Goal: Task Accomplishment & Management: Complete application form

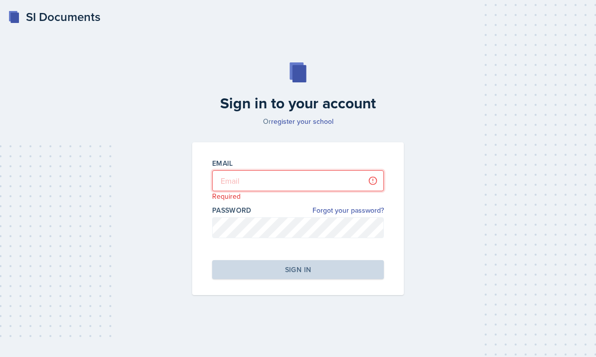
type input "[EMAIL_ADDRESS][DOMAIN_NAME]"
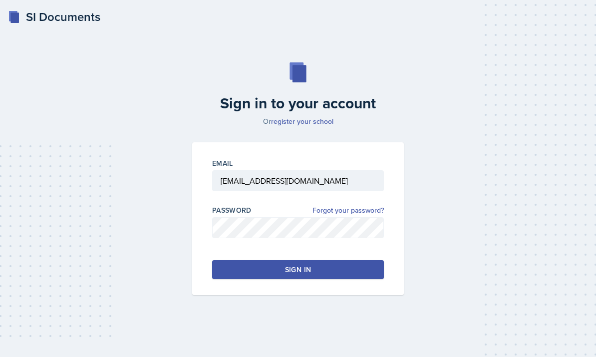
click at [295, 275] on div "Sign in" at bounding box center [298, 270] width 26 height 10
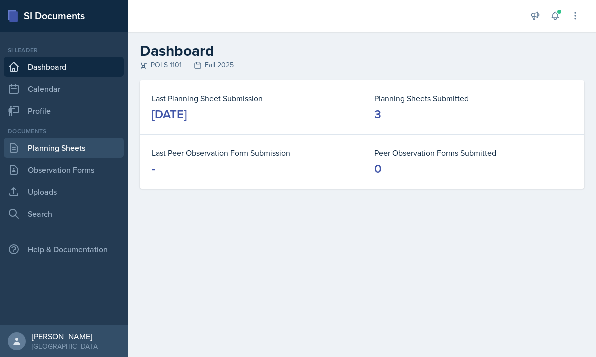
click at [76, 150] on link "Planning Sheets" at bounding box center [64, 148] width 120 height 20
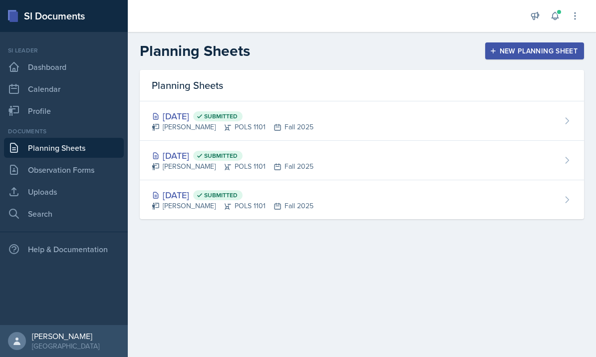
click at [495, 55] on button "New Planning Sheet" at bounding box center [534, 50] width 99 height 17
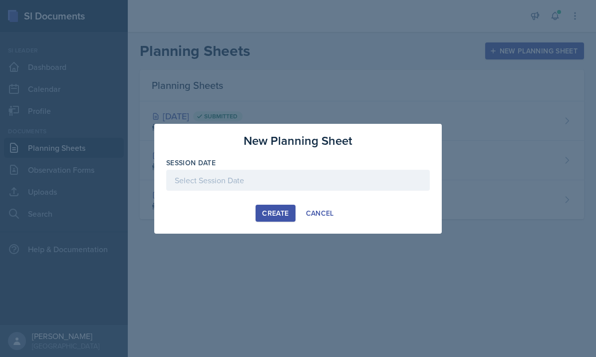
click at [317, 182] on div at bounding box center [298, 180] width 264 height 21
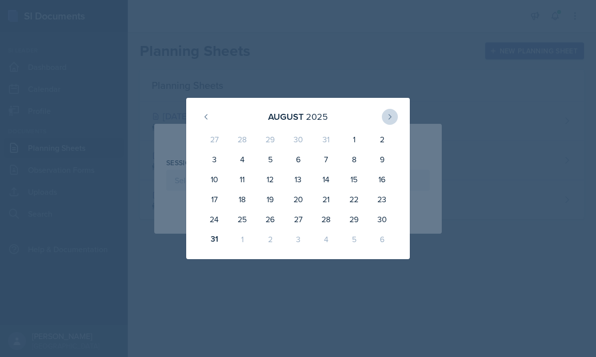
click at [393, 118] on icon at bounding box center [390, 117] width 8 height 8
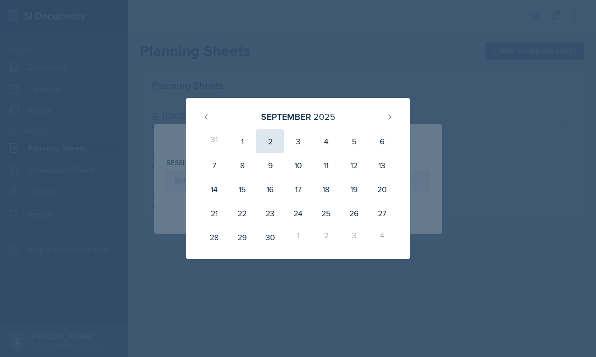
click at [266, 148] on div "2" at bounding box center [270, 141] width 28 height 24
type input "September 2nd, 2025"
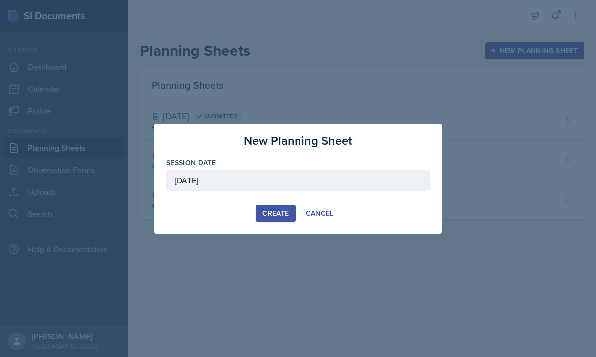
click at [275, 213] on div "Create" at bounding box center [275, 213] width 26 height 8
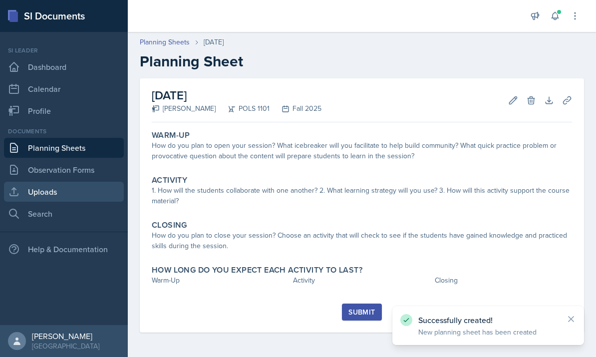
click at [72, 198] on link "Uploads" at bounding box center [64, 192] width 120 height 20
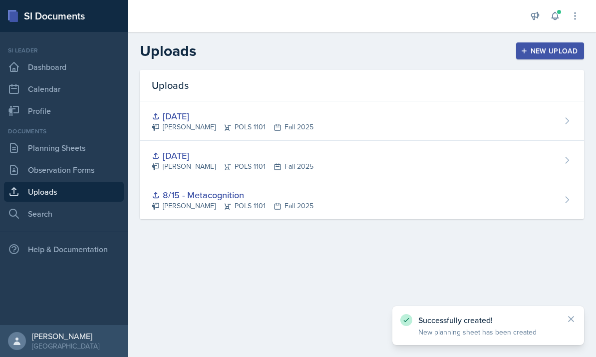
click at [545, 50] on div "New Upload" at bounding box center [550, 51] width 55 height 8
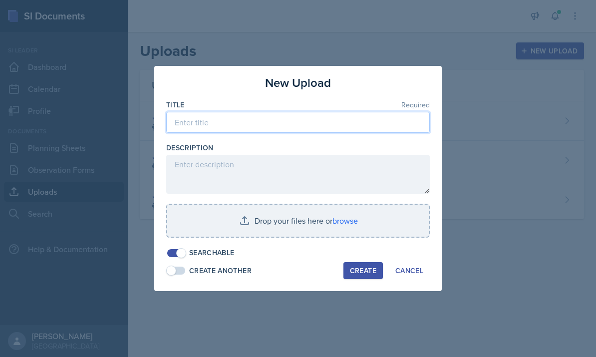
click at [225, 115] on input at bounding box center [298, 122] width 264 height 21
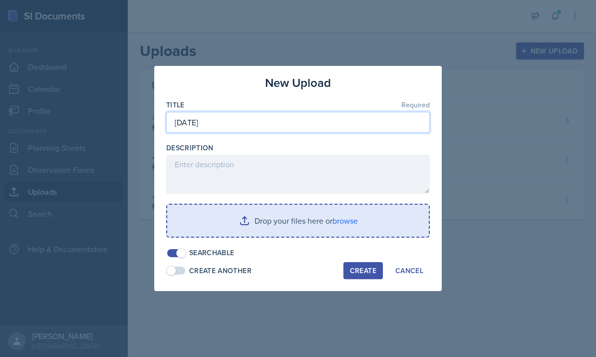
type input "[DATE]"
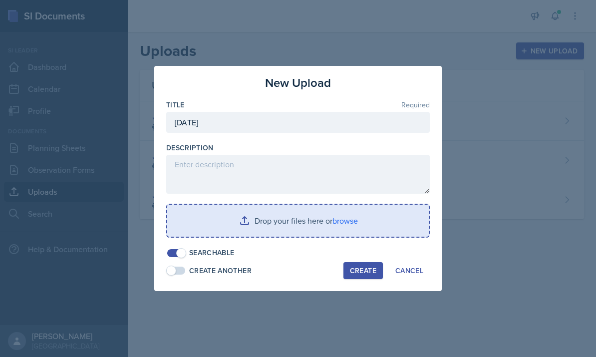
click at [247, 214] on input "file" at bounding box center [298, 221] width 262 height 32
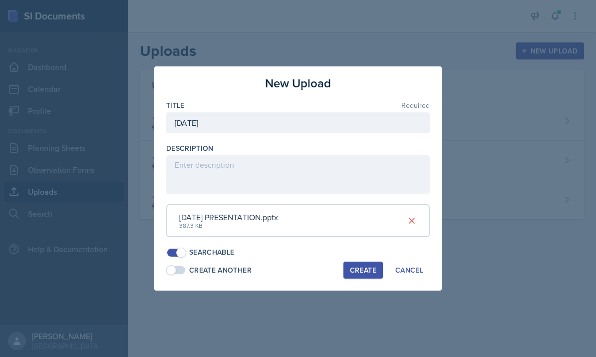
click at [374, 271] on div "Create" at bounding box center [363, 270] width 26 height 8
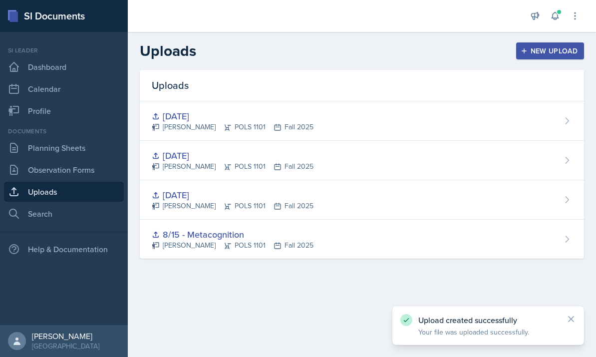
click at [584, 50] on button "New Upload" at bounding box center [550, 50] width 68 height 17
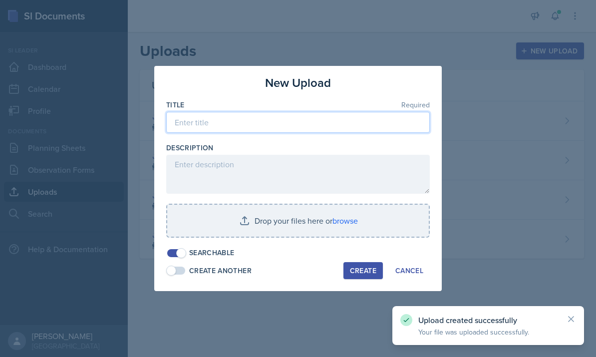
click at [388, 125] on input at bounding box center [298, 122] width 264 height 21
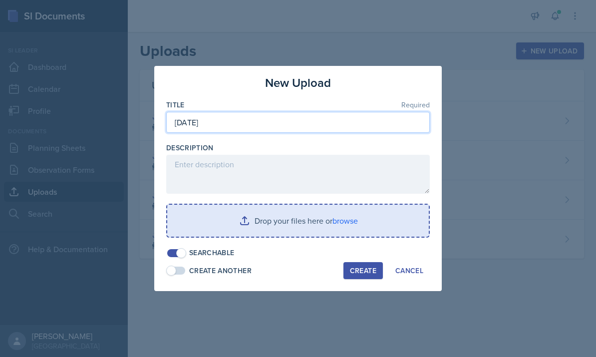
type input "[DATE]"
click at [332, 229] on input "file" at bounding box center [298, 221] width 262 height 32
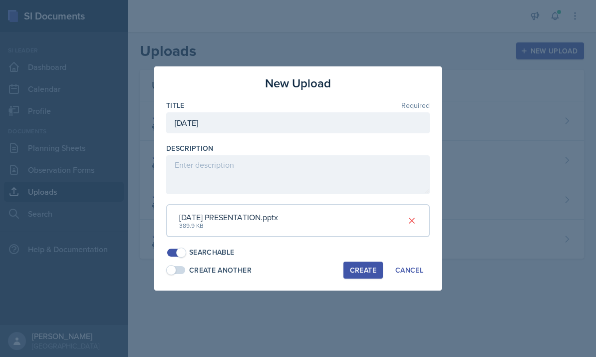
click at [361, 266] on div "Create" at bounding box center [363, 270] width 26 height 8
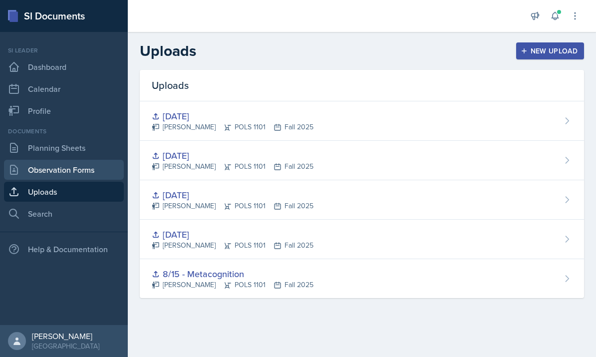
click at [98, 161] on link "Observation Forms" at bounding box center [64, 170] width 120 height 20
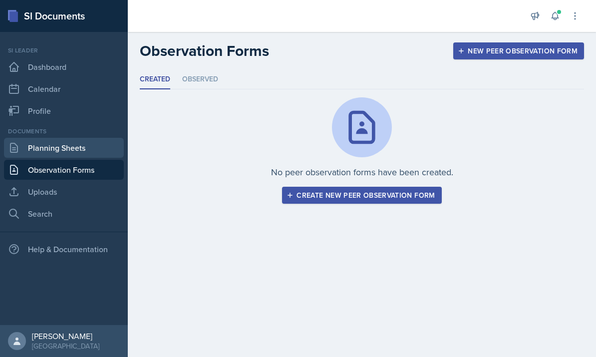
click at [110, 138] on link "Planning Sheets" at bounding box center [64, 148] width 120 height 20
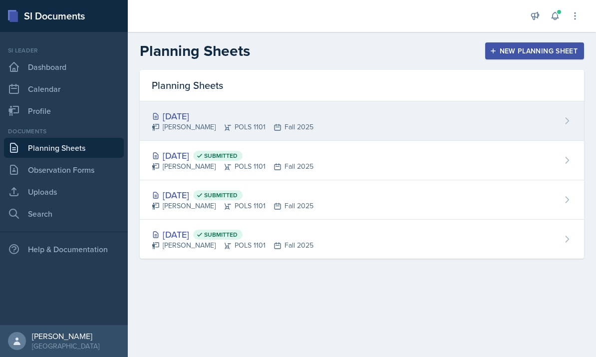
click at [454, 135] on div "Sep 2nd, 2025 Malk Almimar POLS 1101 Fall 2025" at bounding box center [362, 120] width 444 height 39
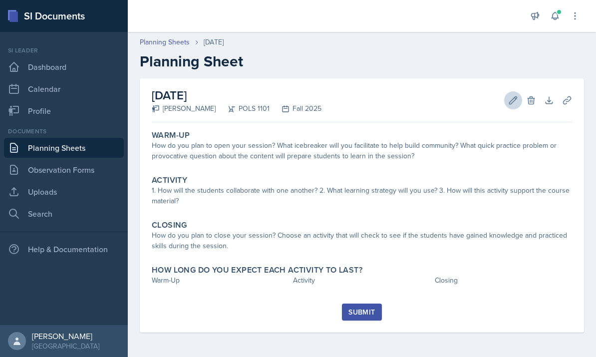
click at [521, 98] on button "Edit" at bounding box center [513, 100] width 18 height 18
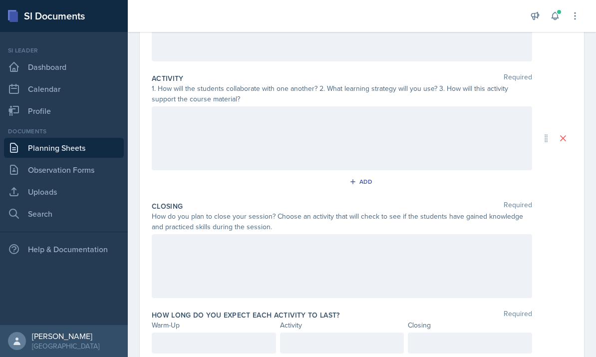
scroll to position [170, 0]
click at [182, 340] on div at bounding box center [214, 343] width 124 height 21
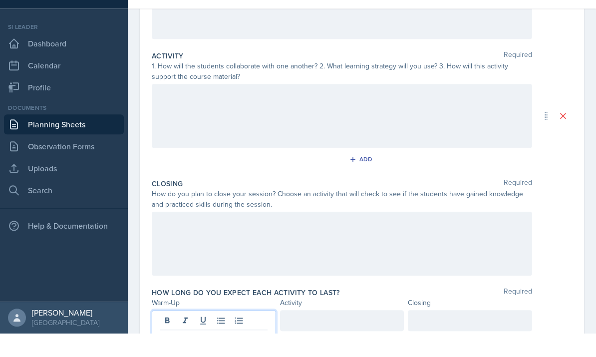
scroll to position [37, 0]
click at [344, 333] on div at bounding box center [342, 343] width 124 height 21
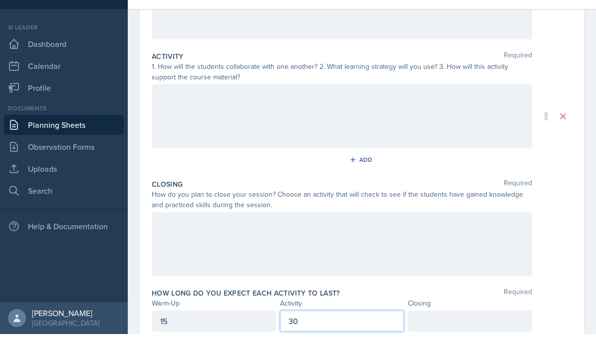
click at [449, 333] on div at bounding box center [470, 343] width 124 height 21
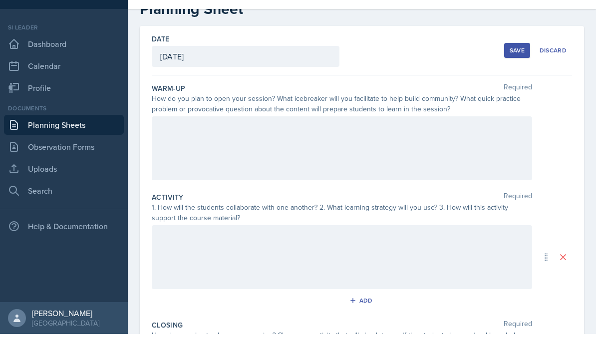
scroll to position [32, 0]
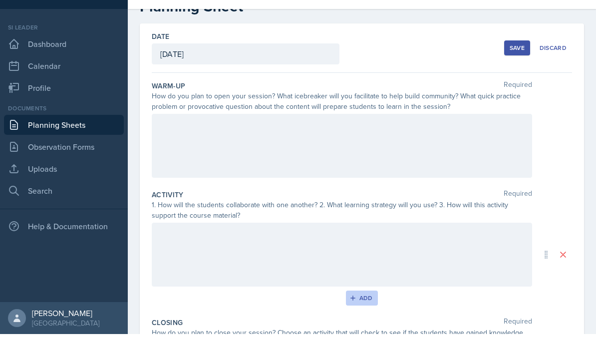
click at [370, 317] on div "Add" at bounding box center [361, 321] width 21 height 8
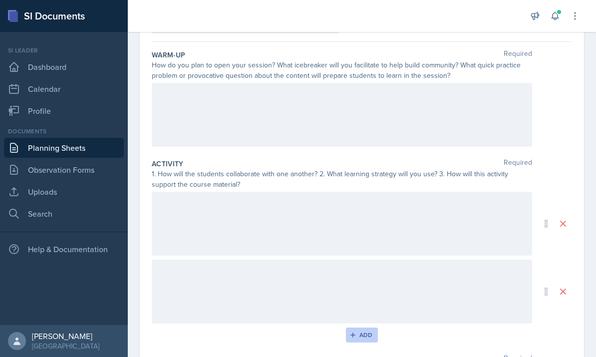
scroll to position [88, 0]
click at [366, 329] on div "Add" at bounding box center [361, 333] width 21 height 8
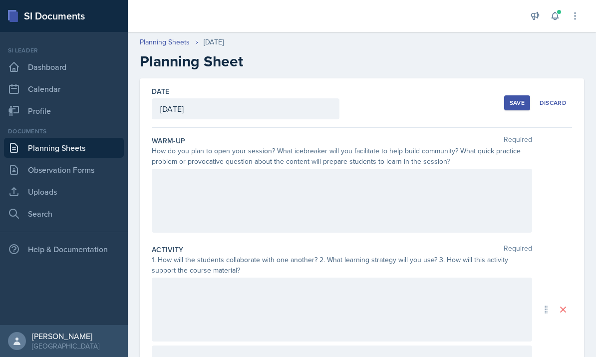
scroll to position [0, 0]
click at [447, 176] on div at bounding box center [342, 201] width 380 height 64
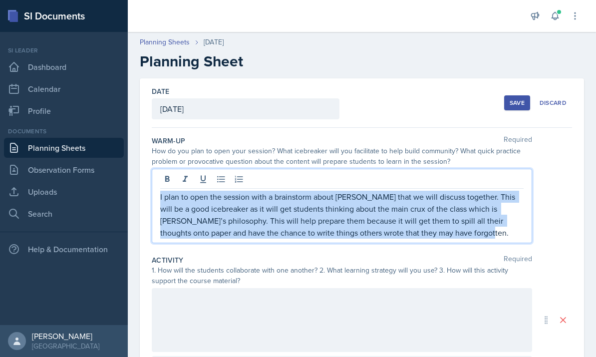
copy p "I plan to open the session with a brainstorm about Tocqueville that we will dis…"
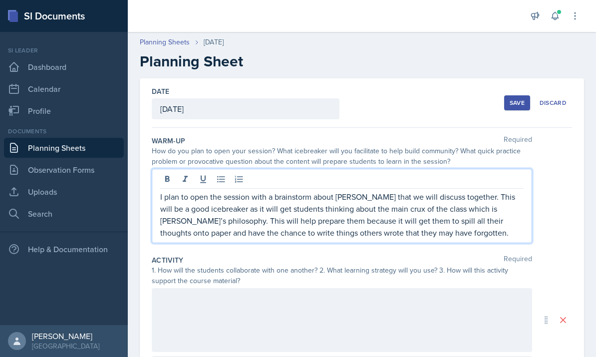
click at [460, 132] on div "Warm-Up Required How do you plan to open your session? What icebreaker will you…" at bounding box center [362, 191] width 420 height 119
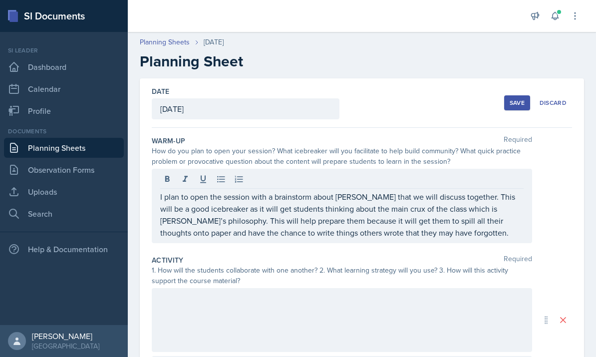
click at [513, 99] on div "Save" at bounding box center [517, 103] width 15 height 8
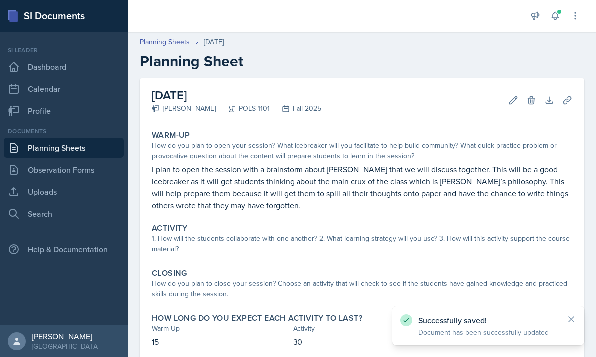
click at [95, 138] on link "Planning Sheets" at bounding box center [64, 148] width 120 height 20
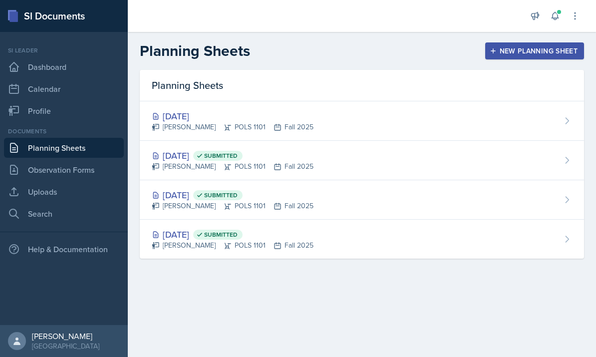
click at [499, 56] on button "New Planning Sheet" at bounding box center [534, 50] width 99 height 17
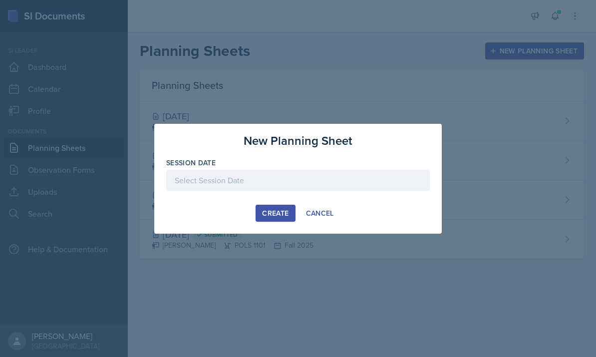
click at [292, 222] on div "New Planning Sheet Session Date August 2025 27 28 29 30 31 1 2 3 4 5 6 7 8 9 10…" at bounding box center [298, 179] width 288 height 110
click at [272, 215] on div "Create" at bounding box center [275, 213] width 26 height 8
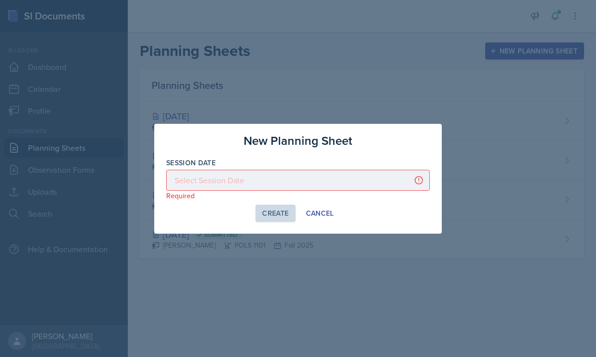
click at [266, 212] on div "Create" at bounding box center [275, 213] width 26 height 8
click at [257, 213] on button "Create" at bounding box center [275, 213] width 39 height 17
click at [346, 225] on div "New Planning Sheet Session Date Required August 2025 27 28 29 30 31 1 2 3 4 5 6…" at bounding box center [298, 179] width 288 height 110
click at [228, 223] on div "New Planning Sheet Session Date Required August 2025 27 28 29 30 31 1 2 3 4 5 6…" at bounding box center [298, 179] width 288 height 110
click at [321, 253] on div at bounding box center [298, 178] width 596 height 357
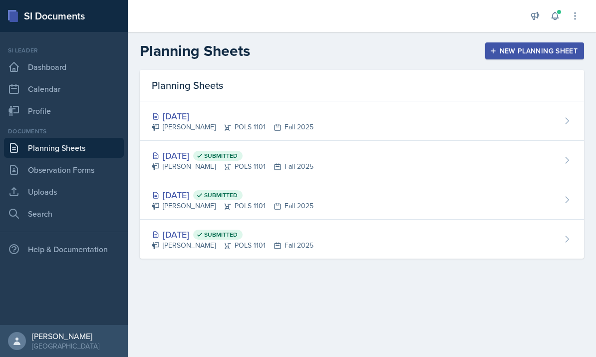
click at [529, 52] on div "New Planning Sheet" at bounding box center [535, 51] width 86 height 8
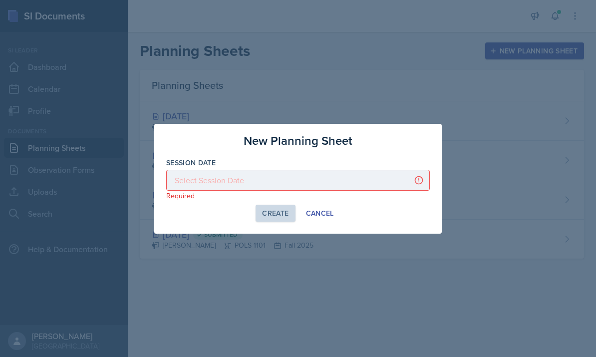
click at [269, 219] on button "Create" at bounding box center [275, 213] width 39 height 17
click at [287, 214] on div "Create" at bounding box center [275, 213] width 26 height 8
click at [498, 171] on div at bounding box center [298, 178] width 596 height 357
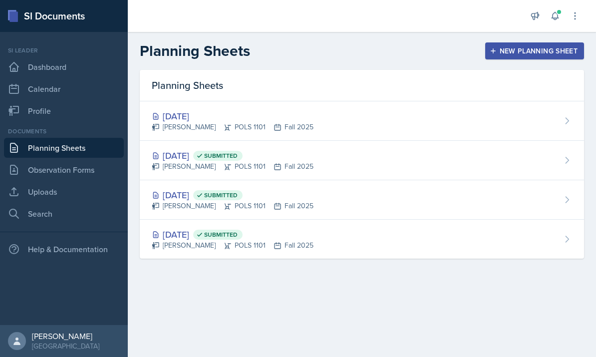
click at [549, 52] on div "New Planning Sheet" at bounding box center [535, 51] width 86 height 8
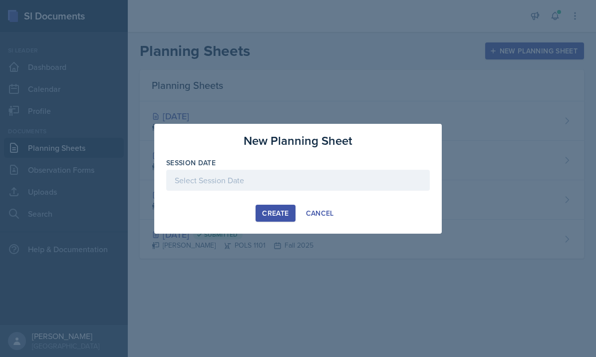
click at [385, 177] on div at bounding box center [298, 180] width 264 height 21
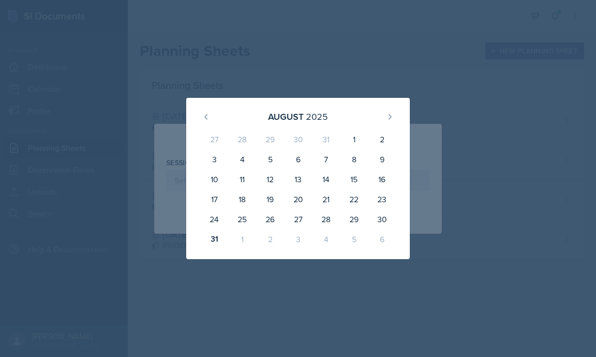
click at [323, 240] on div "4" at bounding box center [326, 239] width 28 height 20
click at [389, 120] on icon at bounding box center [390, 117] width 8 height 8
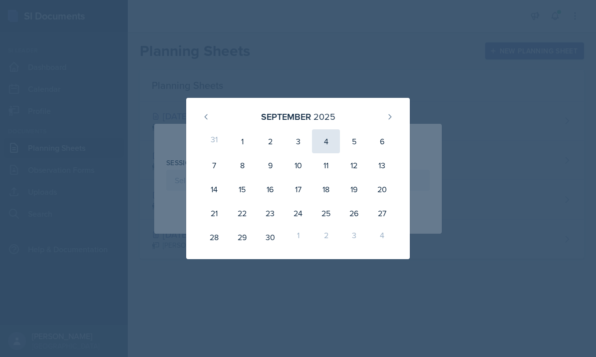
click at [328, 141] on div "4" at bounding box center [326, 141] width 28 height 24
type input "September 4th, 2025"
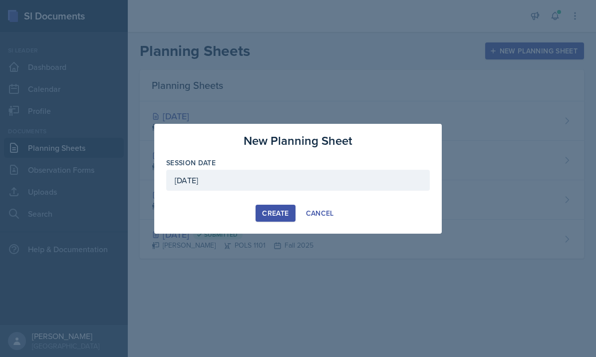
click at [281, 221] on button "Create" at bounding box center [275, 213] width 39 height 17
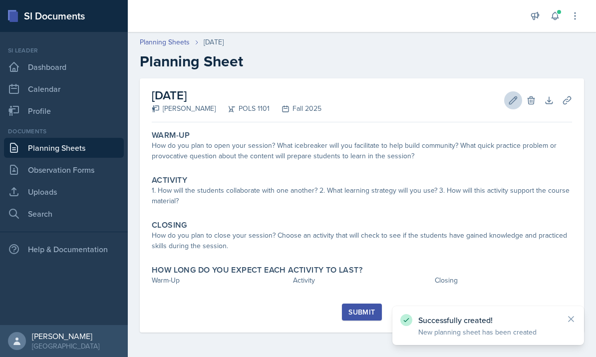
click at [506, 97] on button "Edit" at bounding box center [513, 100] width 18 height 18
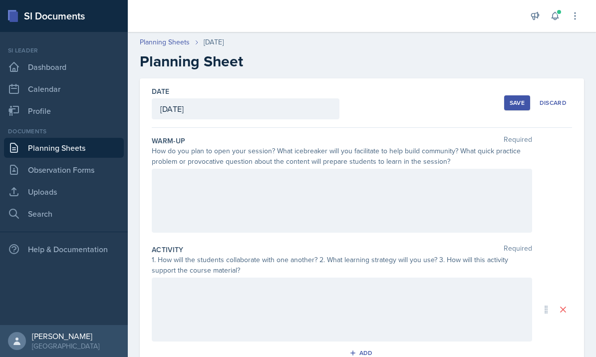
click at [412, 199] on div at bounding box center [342, 201] width 380 height 64
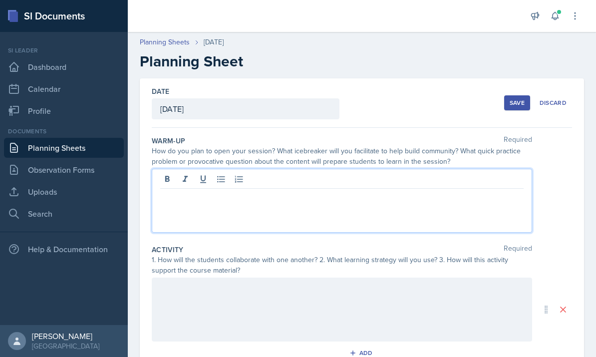
click at [316, 225] on div at bounding box center [342, 201] width 380 height 64
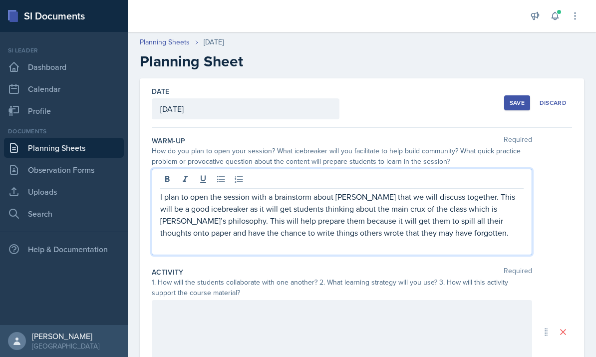
click at [350, 197] on p "I plan to open the session with a brainstorm about Tocqueville that we will dis…" at bounding box center [341, 215] width 363 height 48
click at [239, 220] on p "I plan to open the session with a brainstorm about the Constitution that we wil…" at bounding box center [341, 215] width 363 height 48
click at [423, 211] on p "I plan to open the session with a brainstorm about the Constitution that we wil…" at bounding box center [341, 215] width 363 height 48
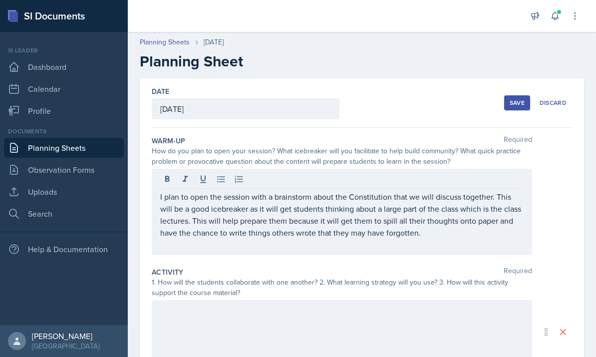
click at [510, 105] on div "Save" at bounding box center [517, 103] width 15 height 8
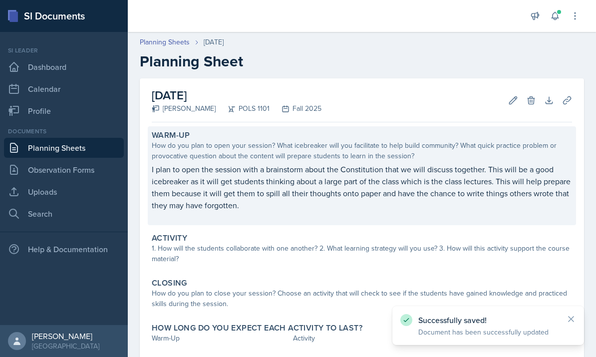
scroll to position [14, 0]
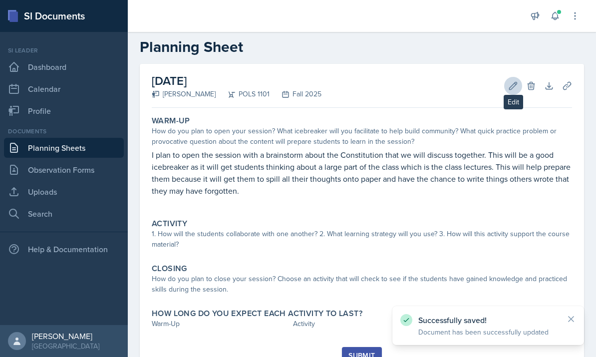
click at [509, 86] on icon at bounding box center [513, 86] width 10 height 10
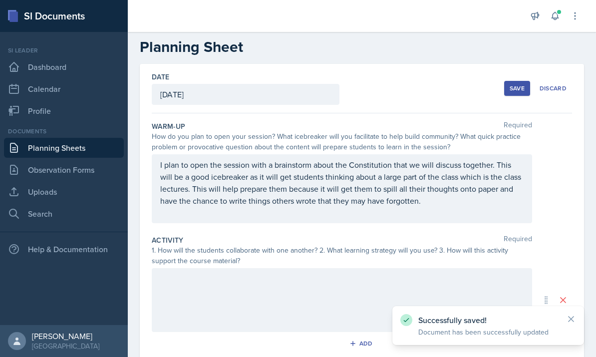
click at [320, 299] on div at bounding box center [342, 300] width 380 height 64
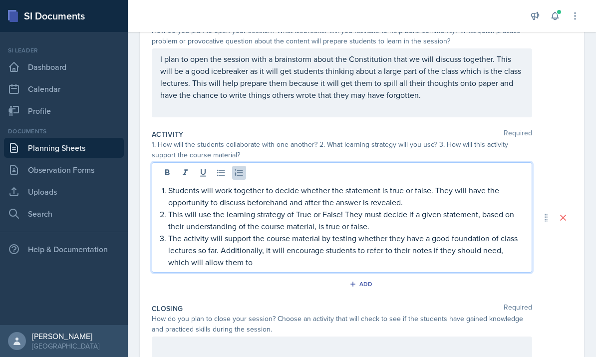
scroll to position [129, 0]
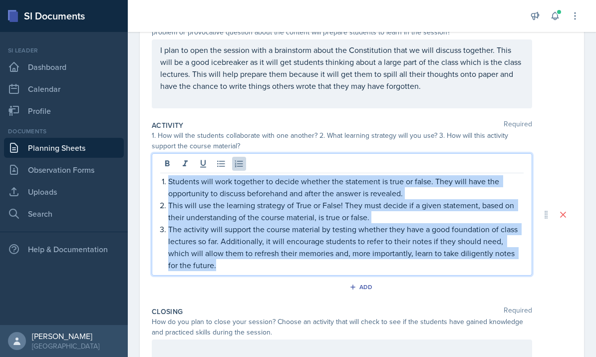
copy ol "Students will work together to decide whether the statement is true or false. T…"
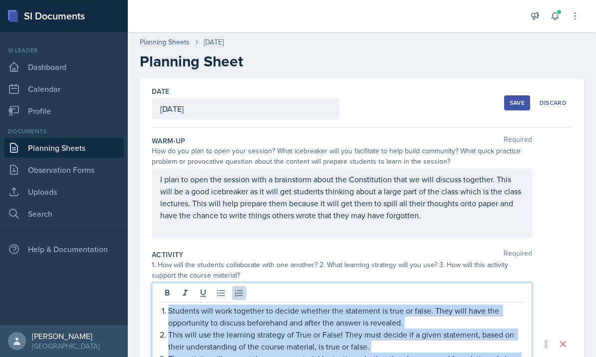
scroll to position [0, 0]
click at [522, 106] on div "Save" at bounding box center [517, 103] width 15 height 8
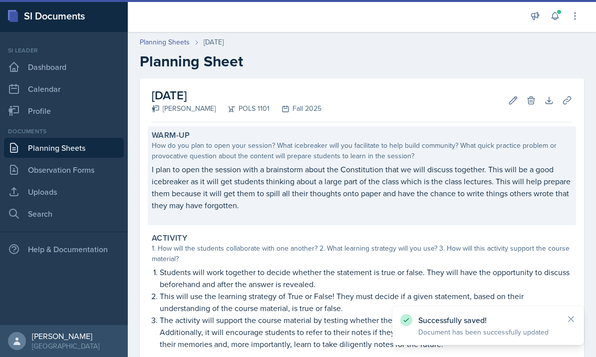
scroll to position [104, 0]
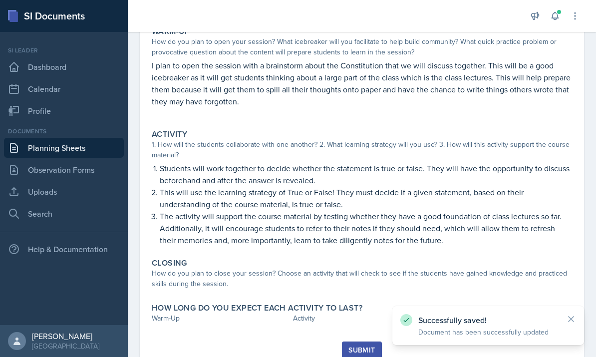
click at [97, 145] on link "Planning Sheets" at bounding box center [64, 148] width 120 height 20
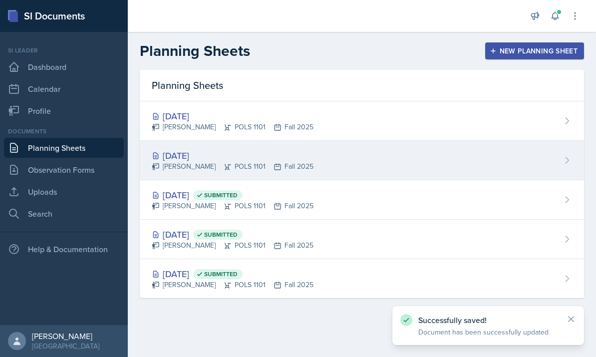
click at [207, 163] on div "Malk Almimar POLS 1101 Fall 2025" at bounding box center [233, 166] width 162 height 10
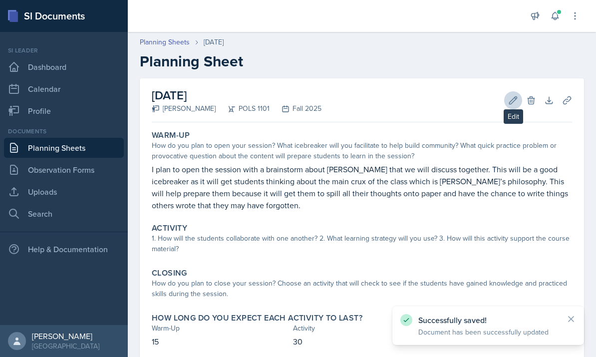
click at [512, 104] on icon at bounding box center [513, 100] width 10 height 10
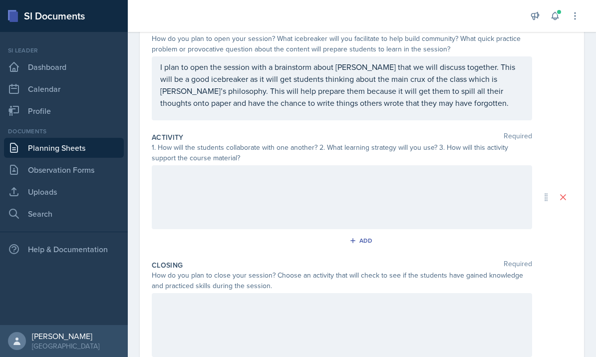
scroll to position [137, 0]
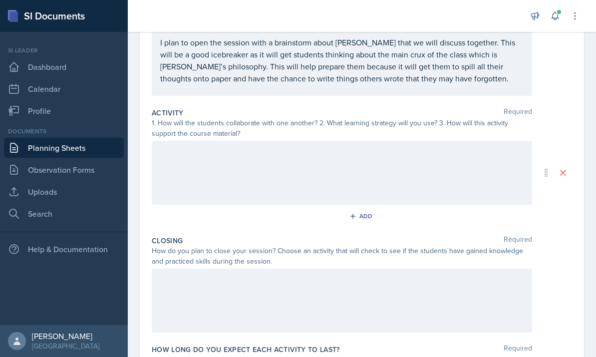
click at [344, 178] on div at bounding box center [342, 173] width 380 height 64
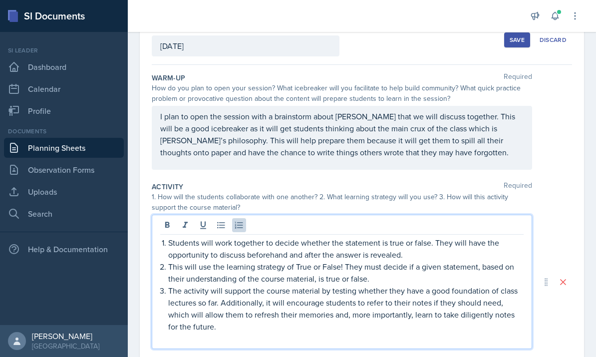
scroll to position [0, 0]
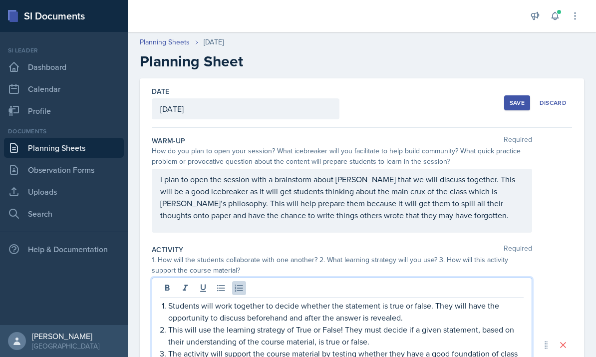
click at [517, 106] on div "Save" at bounding box center [517, 103] width 15 height 8
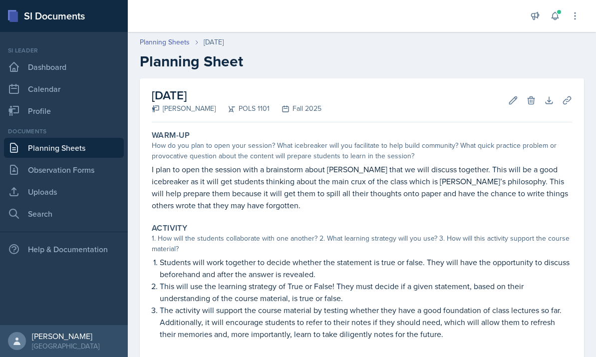
click at [86, 147] on link "Planning Sheets" at bounding box center [64, 148] width 120 height 20
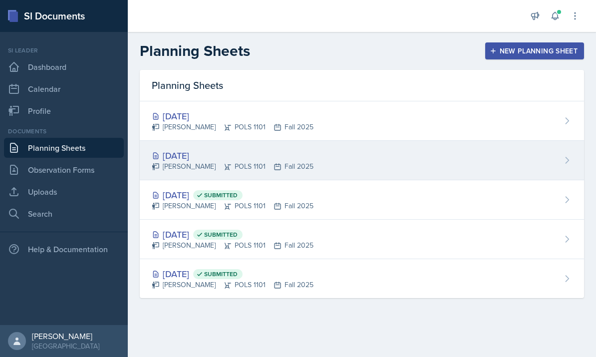
click at [183, 157] on div "Sep 2nd, 2025" at bounding box center [233, 155] width 162 height 13
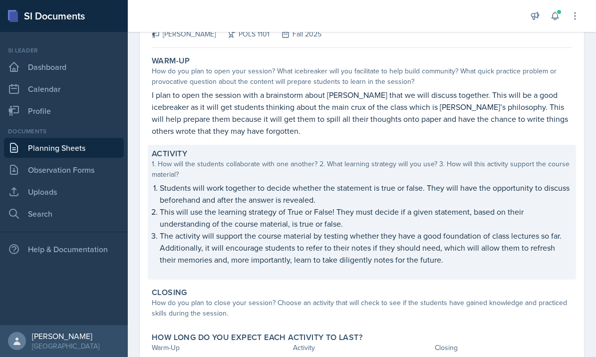
scroll to position [30, 0]
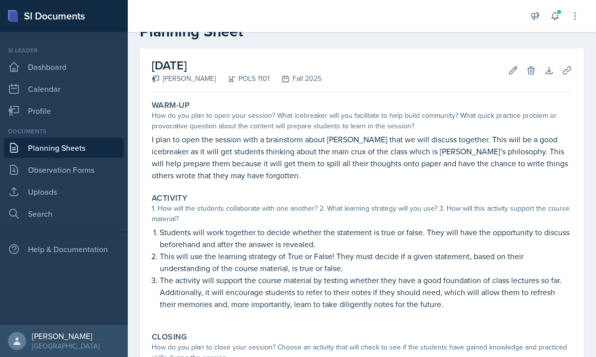
click at [506, 76] on div "September 2nd, 2025 Malk Almimar POLS 1101 Fall 2025 Edit Delete Download Uploa…" at bounding box center [362, 70] width 420 height 44
click at [510, 73] on icon at bounding box center [513, 69] width 7 height 7
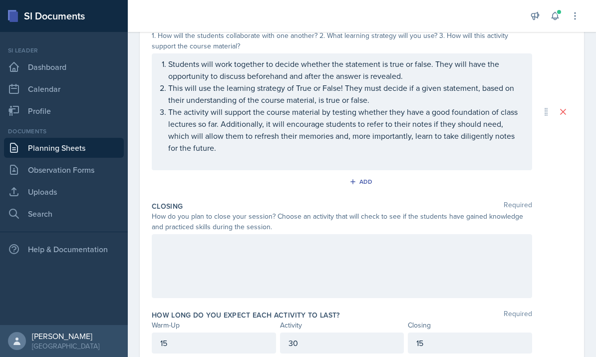
click at [373, 257] on div at bounding box center [342, 266] width 380 height 64
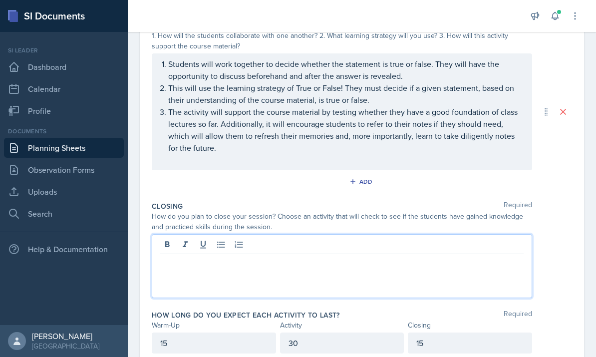
scroll to position [223, 0]
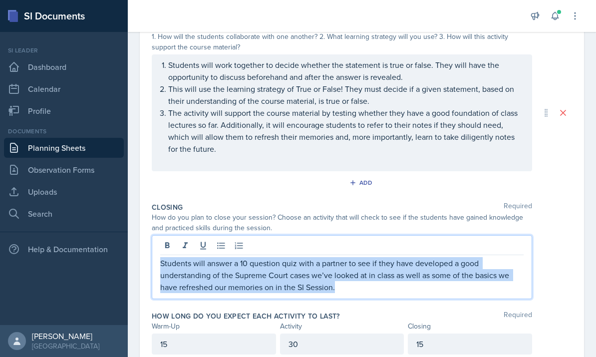
copy p "Students will answer a 10 question quiz with a partner to see if they have deve…"
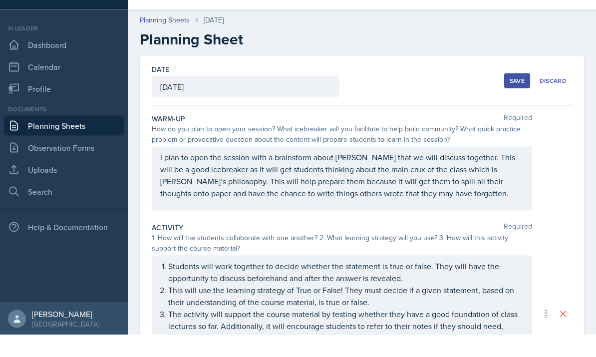
scroll to position [0, 0]
click at [517, 99] on div "Save" at bounding box center [517, 103] width 15 height 8
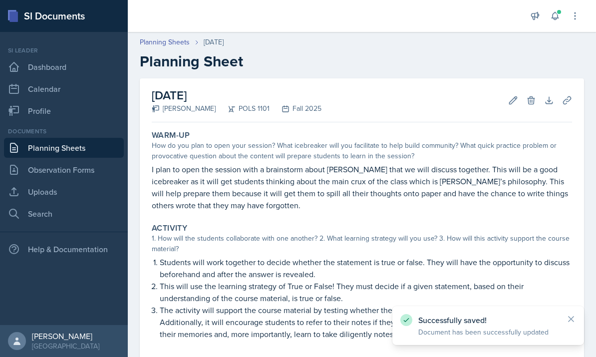
click at [92, 138] on link "Planning Sheets" at bounding box center [64, 148] width 120 height 20
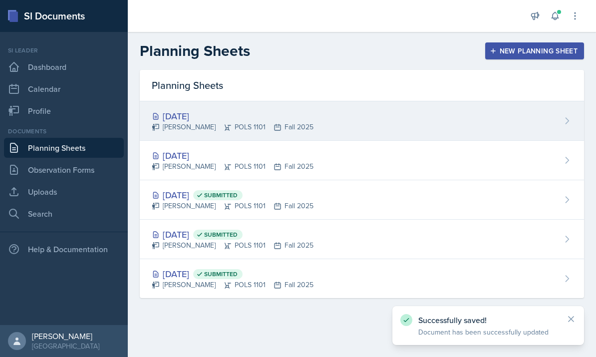
click at [318, 119] on div "Sep 4th, 2025 Malk Almimar POLS 1101 Fall 2025" at bounding box center [362, 120] width 444 height 39
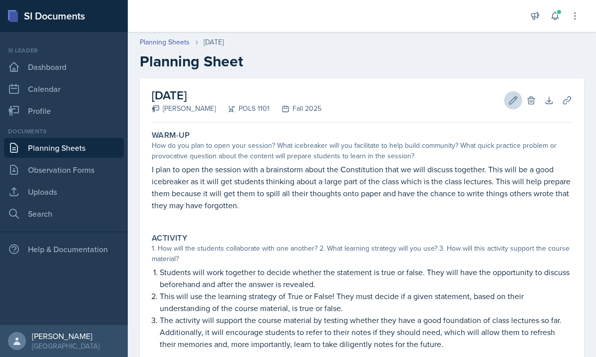
click at [510, 96] on icon at bounding box center [513, 100] width 10 height 10
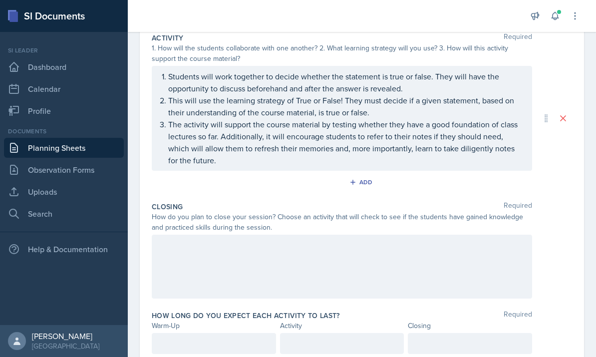
scroll to position [216, 0]
click at [256, 342] on div at bounding box center [214, 343] width 124 height 21
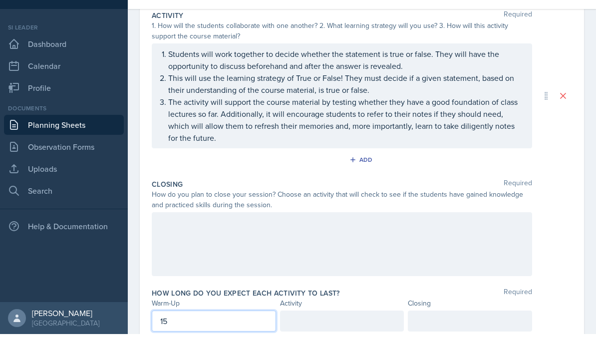
click at [360, 333] on div at bounding box center [342, 343] width 124 height 21
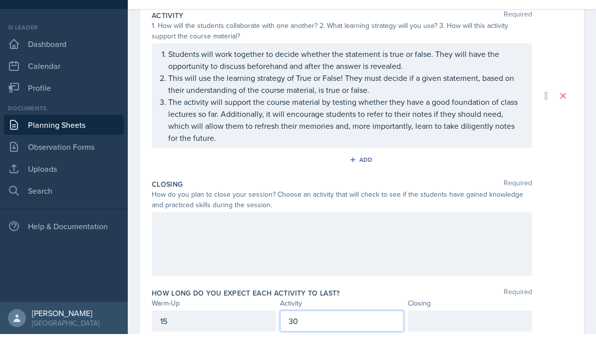
click at [479, 333] on div at bounding box center [470, 343] width 124 height 21
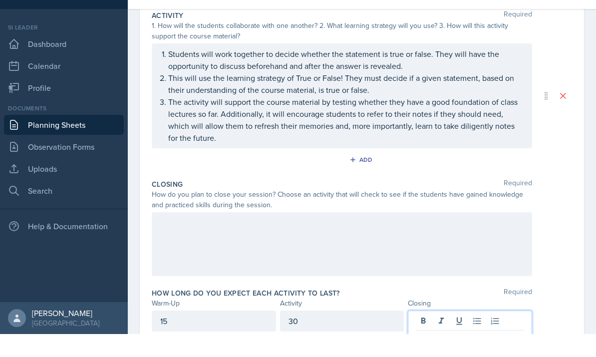
click at [433, 235] on div at bounding box center [342, 267] width 380 height 64
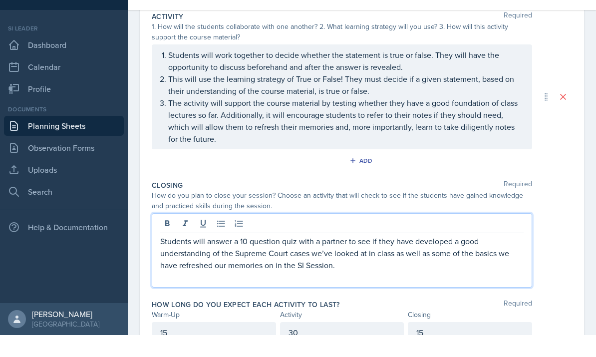
click at [272, 257] on p "Students will answer a 10 question quiz with a partner to see if they have deve…" at bounding box center [341, 275] width 363 height 36
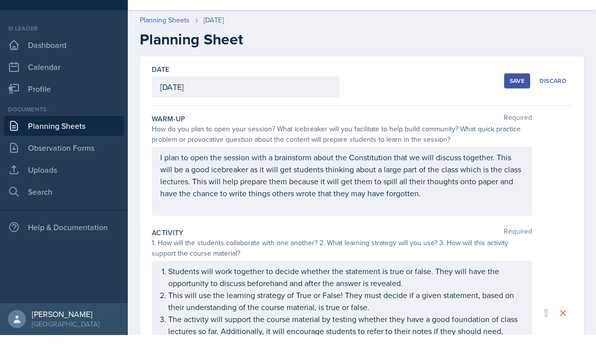
scroll to position [0, 0]
click at [517, 99] on div "Save" at bounding box center [517, 103] width 15 height 8
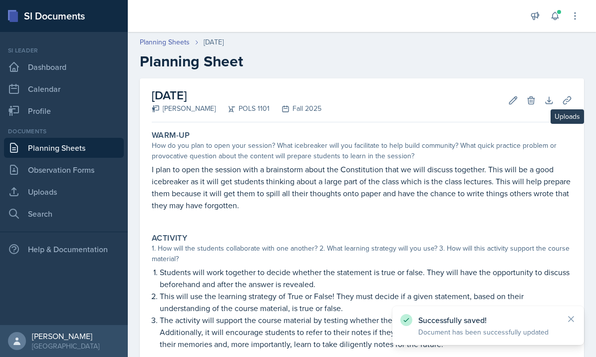
click at [569, 95] on icon at bounding box center [567, 100] width 10 height 10
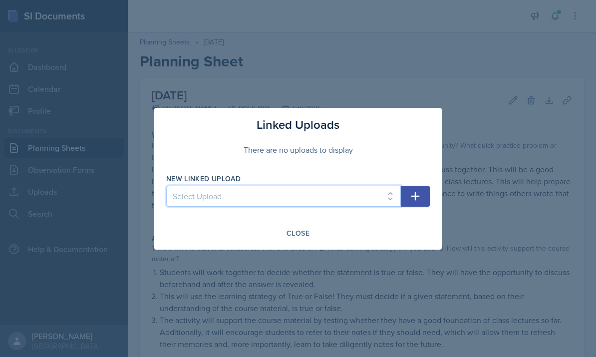
select select "866fd5d7-2d7e-42cc-a463-b6b379f383ee"
click at [413, 203] on button "button" at bounding box center [415, 196] width 29 height 21
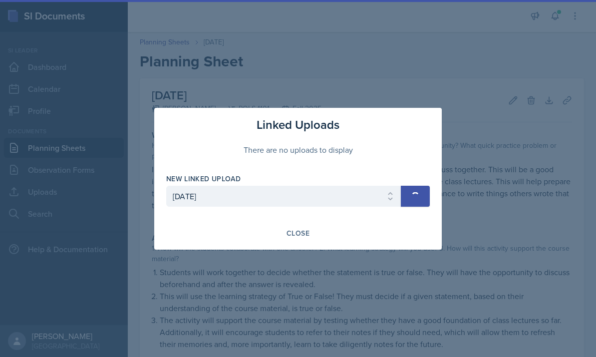
select select
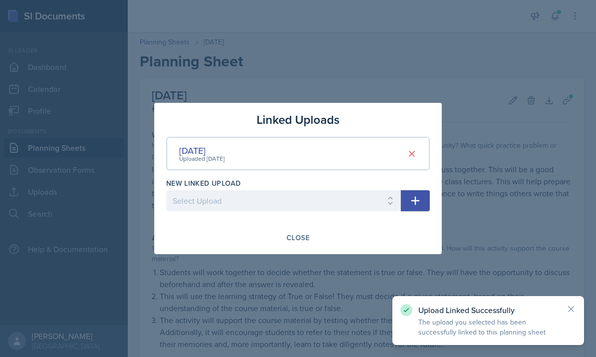
click at [257, 90] on div at bounding box center [298, 178] width 596 height 357
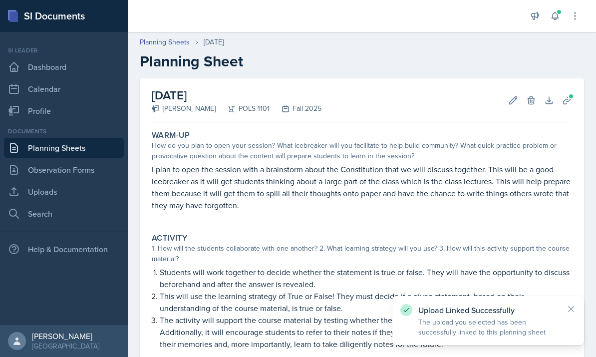
click at [86, 138] on link "Planning Sheets" at bounding box center [64, 148] width 120 height 20
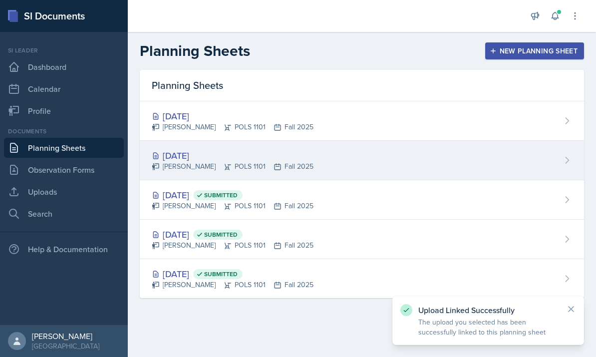
click at [227, 152] on div "Sep 2nd, 2025" at bounding box center [233, 155] width 162 height 13
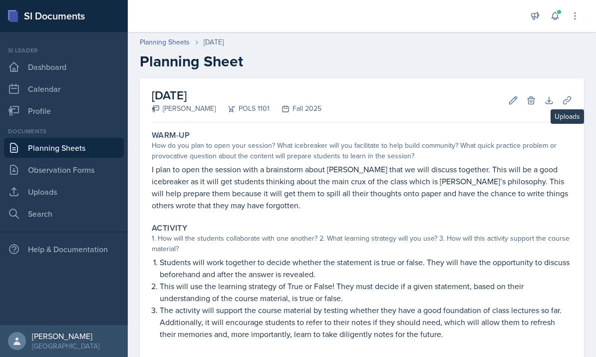
click at [563, 105] on icon at bounding box center [567, 100] width 10 height 10
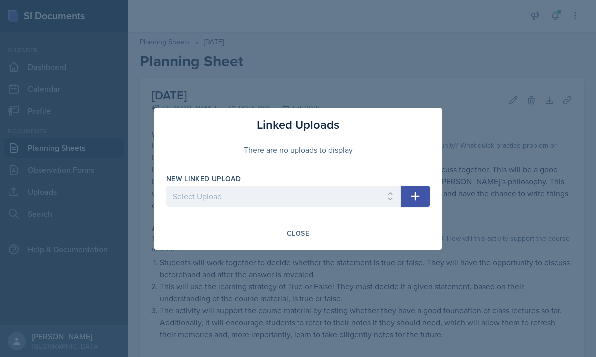
click at [344, 239] on div "Close" at bounding box center [298, 233] width 264 height 17
click at [333, 231] on div "Close" at bounding box center [298, 233] width 264 height 17
click at [391, 233] on div "Close" at bounding box center [298, 233] width 264 height 17
click at [296, 273] on div at bounding box center [298, 178] width 596 height 357
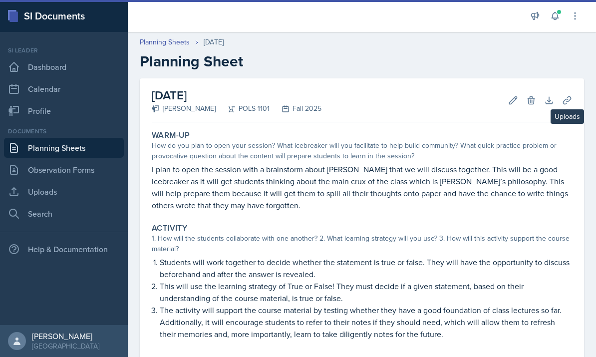
click at [564, 100] on icon at bounding box center [567, 100] width 10 height 10
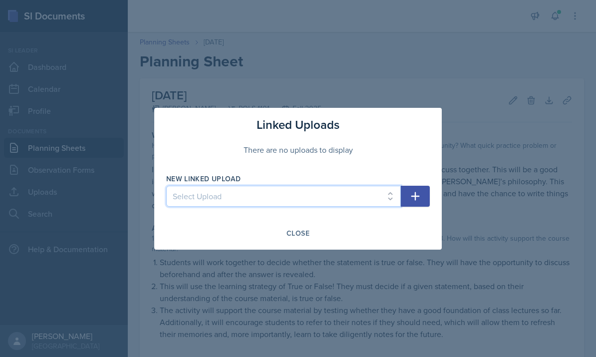
select select "97bad568-4bfa-4bf1-8280-fb62795cb5db"
click at [403, 199] on button "button" at bounding box center [415, 196] width 29 height 21
select select
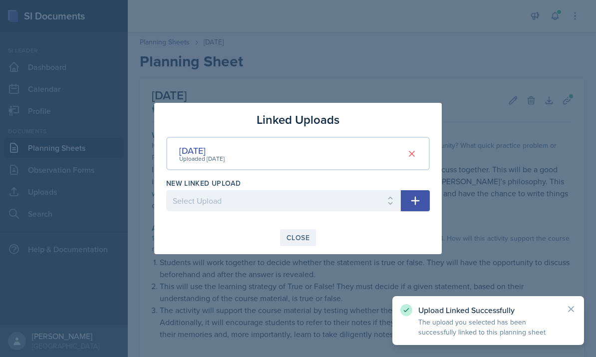
click at [292, 242] on div "Close" at bounding box center [298, 238] width 23 height 8
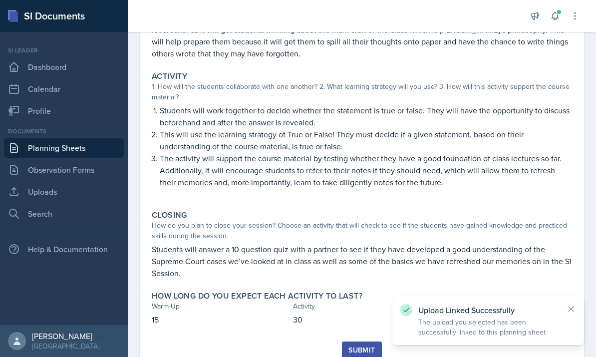
scroll to position [152, 0]
click at [349, 346] on div "Submit" at bounding box center [361, 350] width 26 height 8
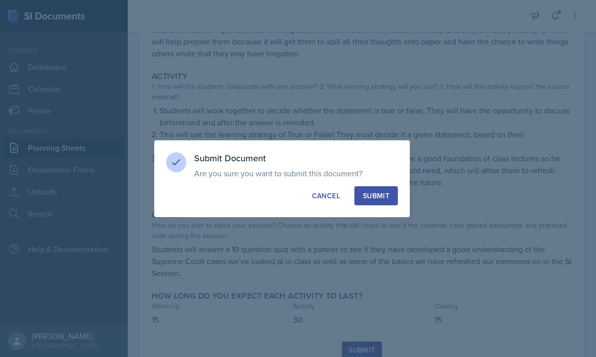
click at [393, 196] on button "Submit" at bounding box center [375, 195] width 43 height 19
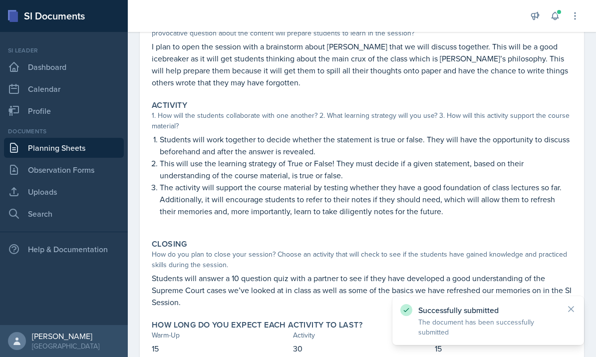
click at [98, 145] on link "Planning Sheets" at bounding box center [64, 148] width 120 height 20
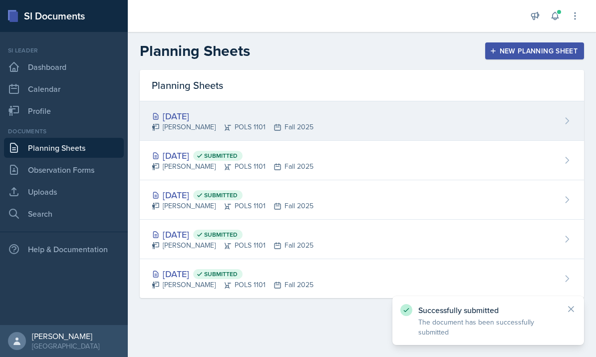
click at [307, 122] on div "Sep 4th, 2025 Malk Almimar POLS 1101 Fall 2025" at bounding box center [362, 120] width 444 height 39
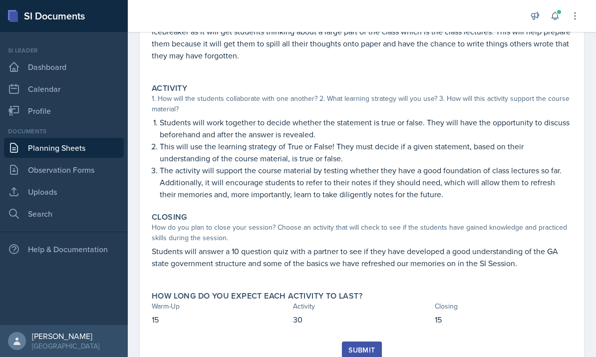
scroll to position [150, 0]
click at [359, 346] on div "Submit" at bounding box center [361, 350] width 26 height 8
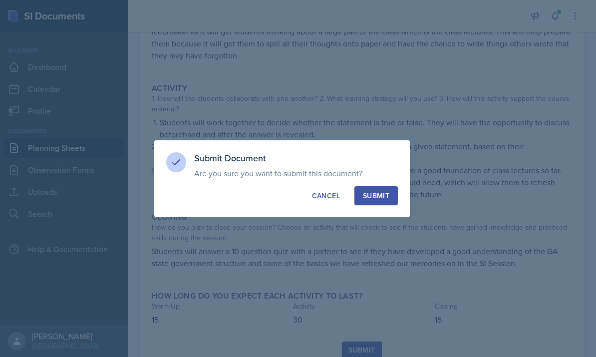
click at [390, 195] on button "Submit" at bounding box center [375, 195] width 43 height 19
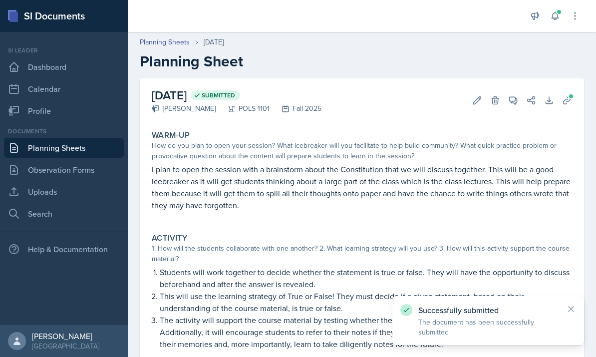
scroll to position [0, 0]
click at [78, 176] on link "Observation Forms" at bounding box center [64, 170] width 120 height 20
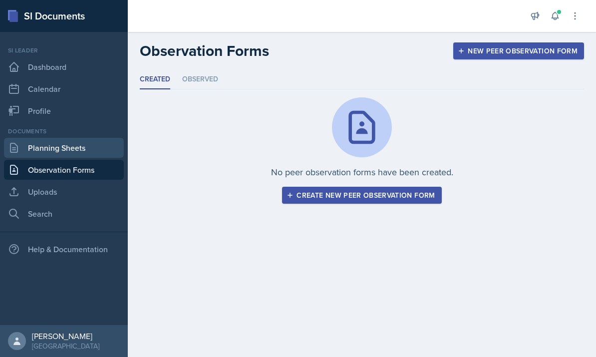
click at [51, 146] on link "Planning Sheets" at bounding box center [64, 148] width 120 height 20
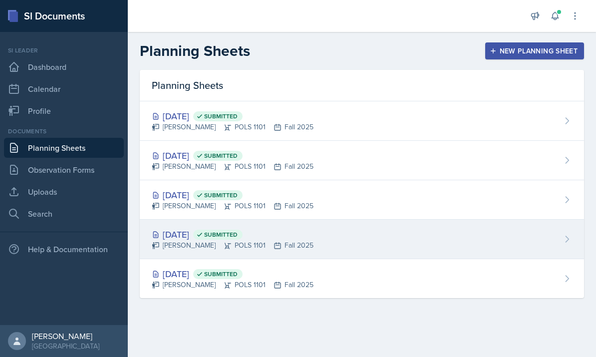
click at [333, 239] on div "Aug 26th, 2025 Submitted Malk Almimar POLS 1101 Fall 2025" at bounding box center [362, 239] width 444 height 39
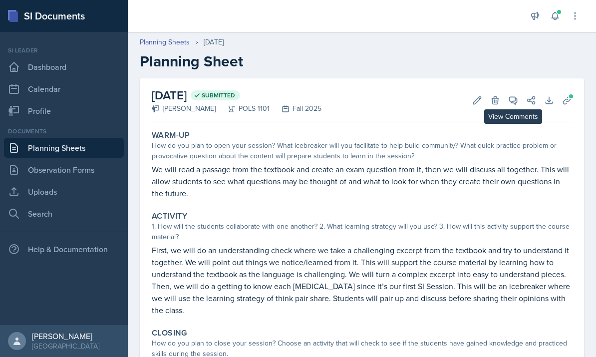
click at [516, 102] on icon at bounding box center [513, 100] width 10 height 10
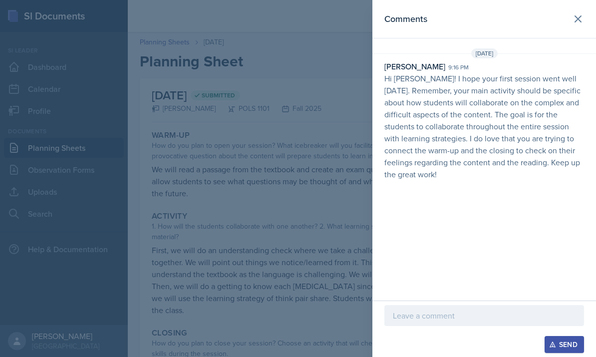
click at [466, 319] on p at bounding box center [484, 316] width 183 height 12
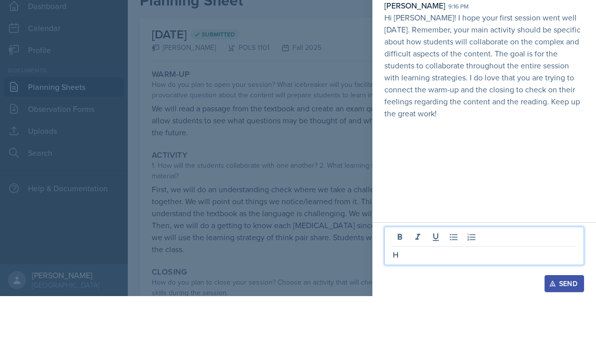
scroll to position [37, 0]
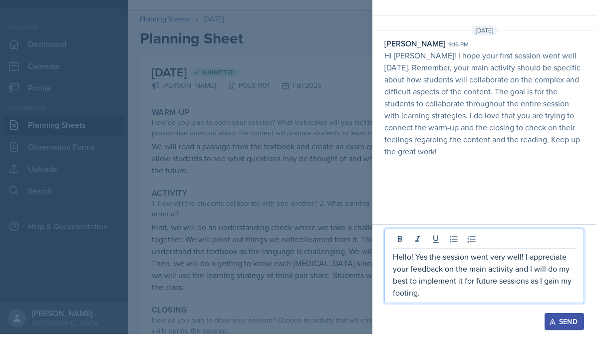
click at [547, 336] on button "Send" at bounding box center [564, 344] width 39 height 17
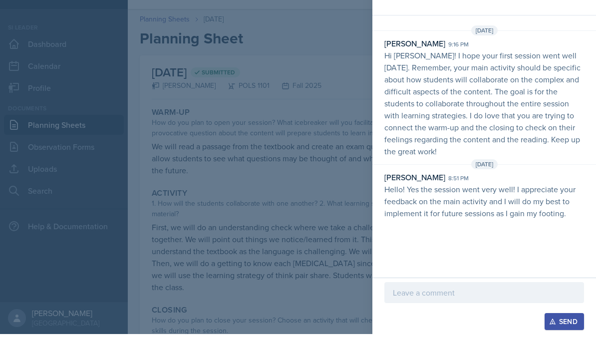
scroll to position [36, 0]
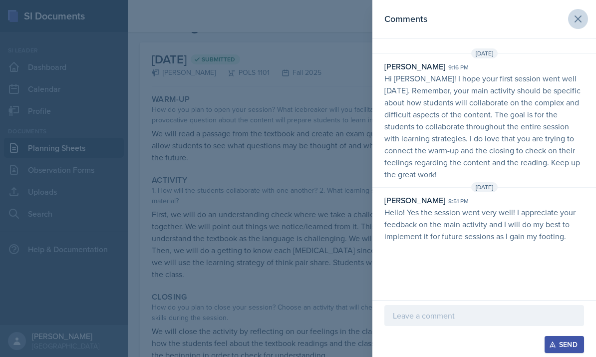
click at [583, 21] on icon at bounding box center [578, 19] width 12 height 12
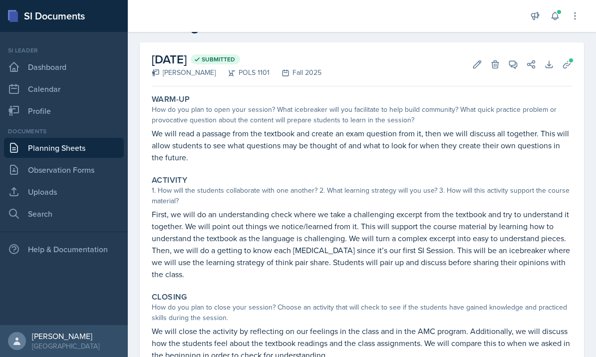
click at [95, 138] on link "Planning Sheets" at bounding box center [64, 148] width 120 height 20
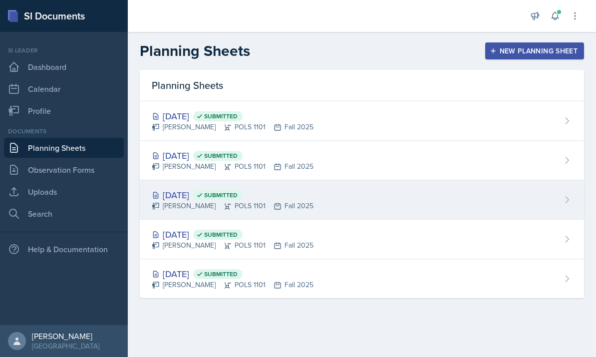
click at [340, 201] on div "Aug 28th, 2025 Submitted Malk Almimar POLS 1101 Fall 2025" at bounding box center [362, 199] width 444 height 39
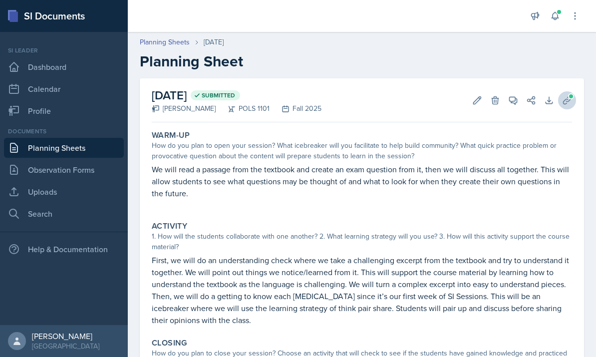
click at [572, 94] on span at bounding box center [571, 96] width 6 height 6
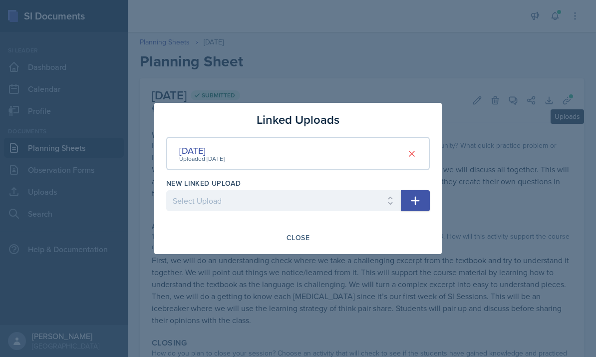
click at [539, 91] on div at bounding box center [298, 178] width 596 height 357
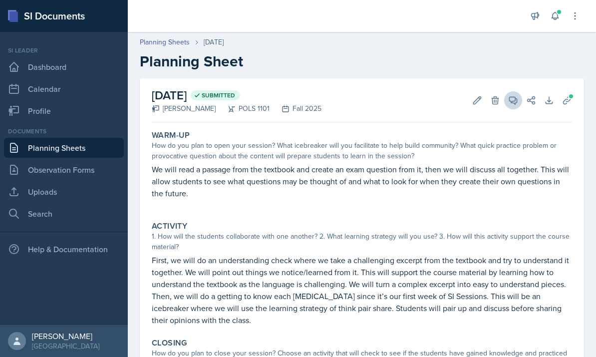
click at [512, 97] on icon at bounding box center [513, 100] width 7 height 7
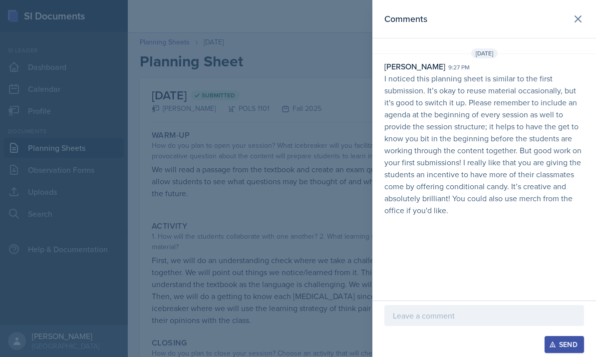
click at [463, 320] on p at bounding box center [484, 316] width 183 height 12
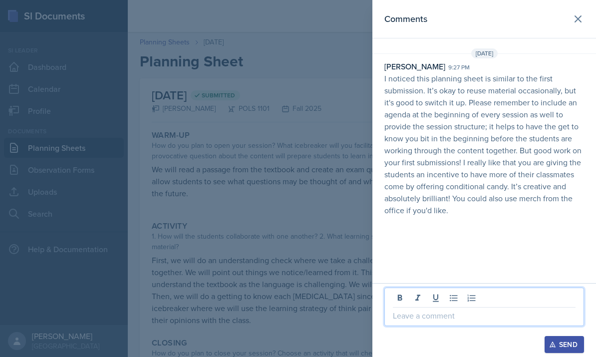
click at [447, 356] on div "Send" at bounding box center [484, 320] width 224 height 74
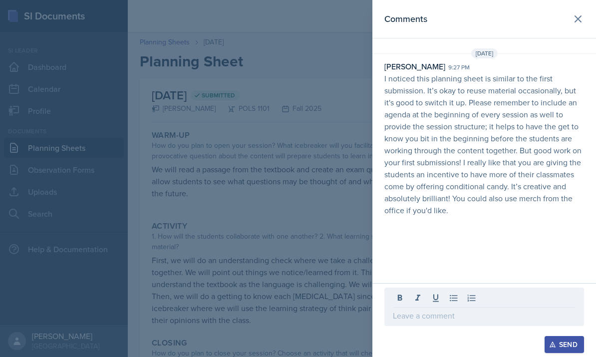
click at [430, 354] on div "Send" at bounding box center [484, 320] width 224 height 74
click at [468, 353] on div "Send" at bounding box center [484, 320] width 224 height 74
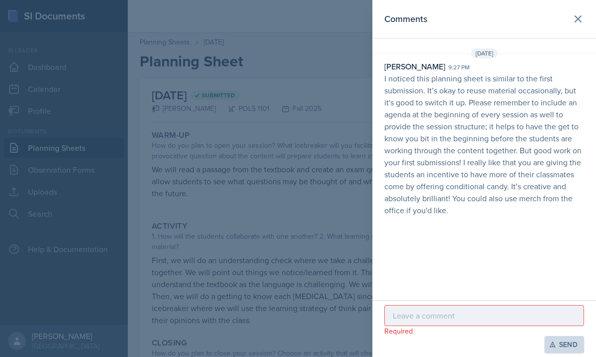
click at [504, 277] on div "Comments Aug 26th, 2025 Nakiya Ham-Bloomquist 9:27 pm I noticed this planning s…" at bounding box center [484, 150] width 224 height 301
click at [457, 356] on div "Required Send" at bounding box center [484, 329] width 224 height 56
click at [572, 58] on div "[DATE]" at bounding box center [484, 53] width 224 height 10
click at [572, 66] on div "Nakiya Ham-Bloomquist 9:27 pm" at bounding box center [484, 66] width 200 height 12
click at [578, 60] on div "Aug 26th, 2025 Nakiya Ham-Bloomquist 9:27 pm I noticed this planning sheet is s…" at bounding box center [484, 137] width 224 height 178
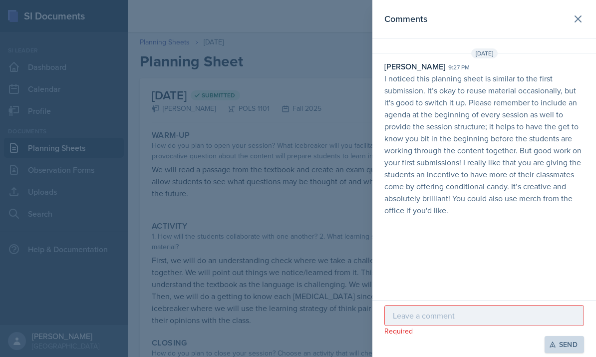
click at [576, 53] on div "[DATE]" at bounding box center [484, 53] width 224 height 10
click at [575, 55] on div "[DATE]" at bounding box center [484, 53] width 224 height 10
click at [293, 121] on div at bounding box center [298, 178] width 596 height 357
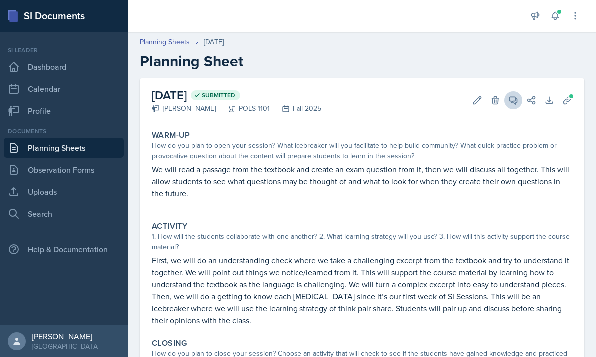
click at [512, 102] on icon at bounding box center [513, 100] width 7 height 7
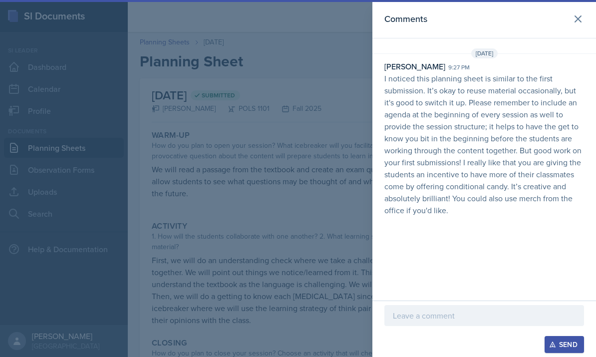
click at [429, 321] on p at bounding box center [484, 316] width 183 height 12
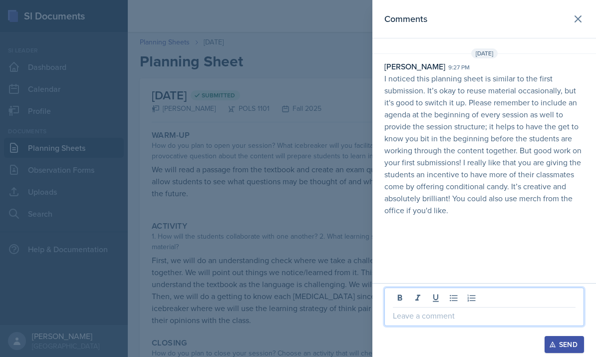
scroll to position [37, 0]
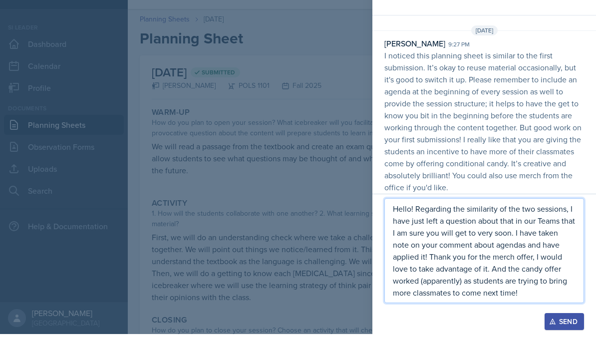
click at [545, 336] on button "Send" at bounding box center [564, 344] width 39 height 17
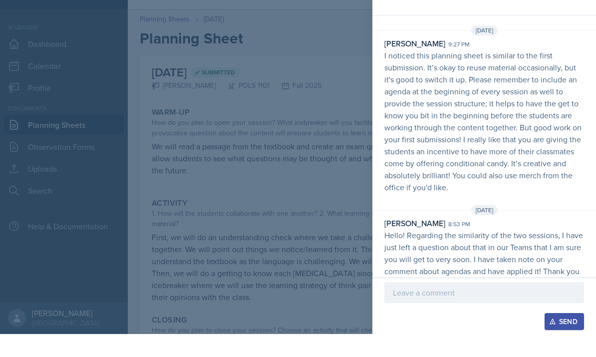
scroll to position [39, 0]
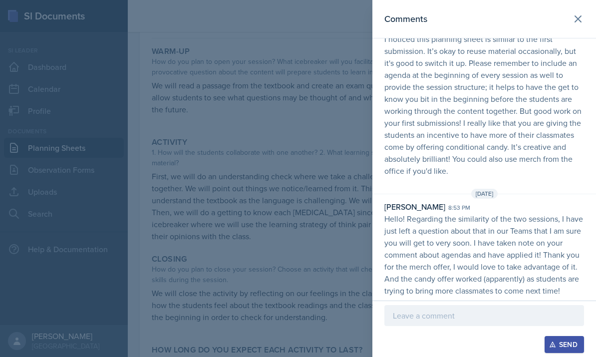
click at [330, 246] on div at bounding box center [298, 178] width 596 height 357
